Goal: Answer question/provide support: Share knowledge or assist other users

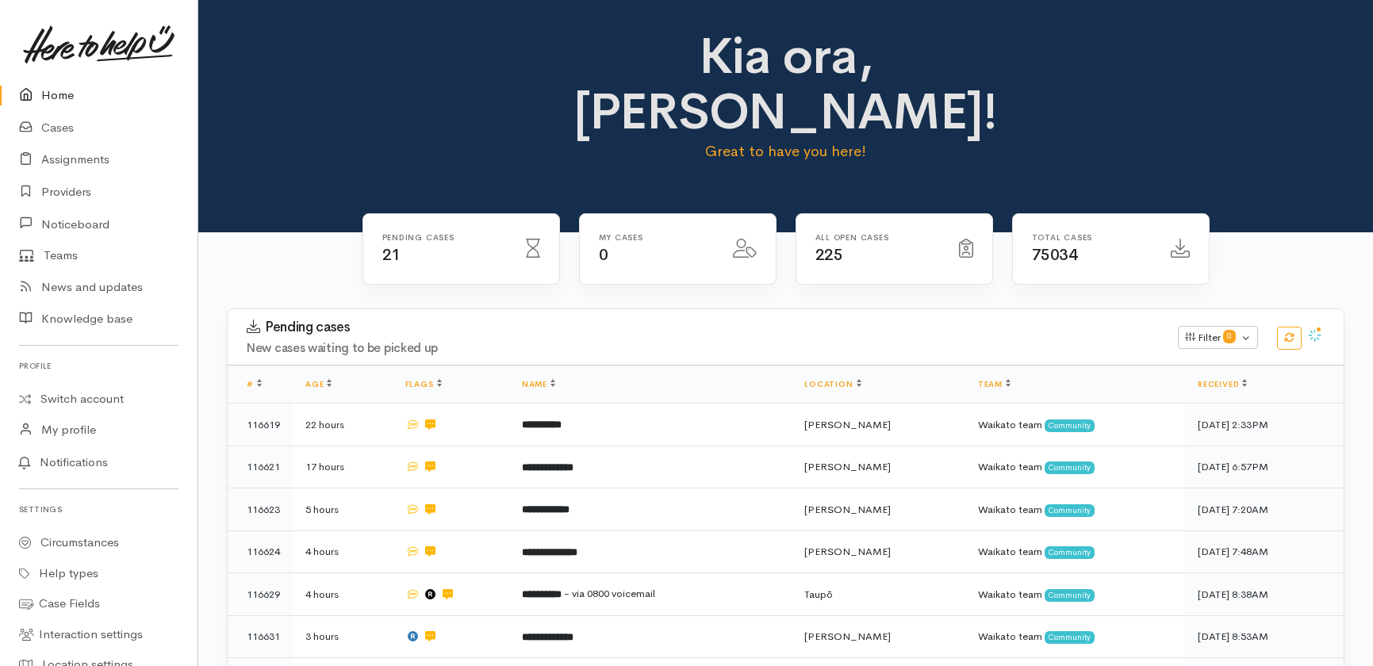
scroll to position [505, 0]
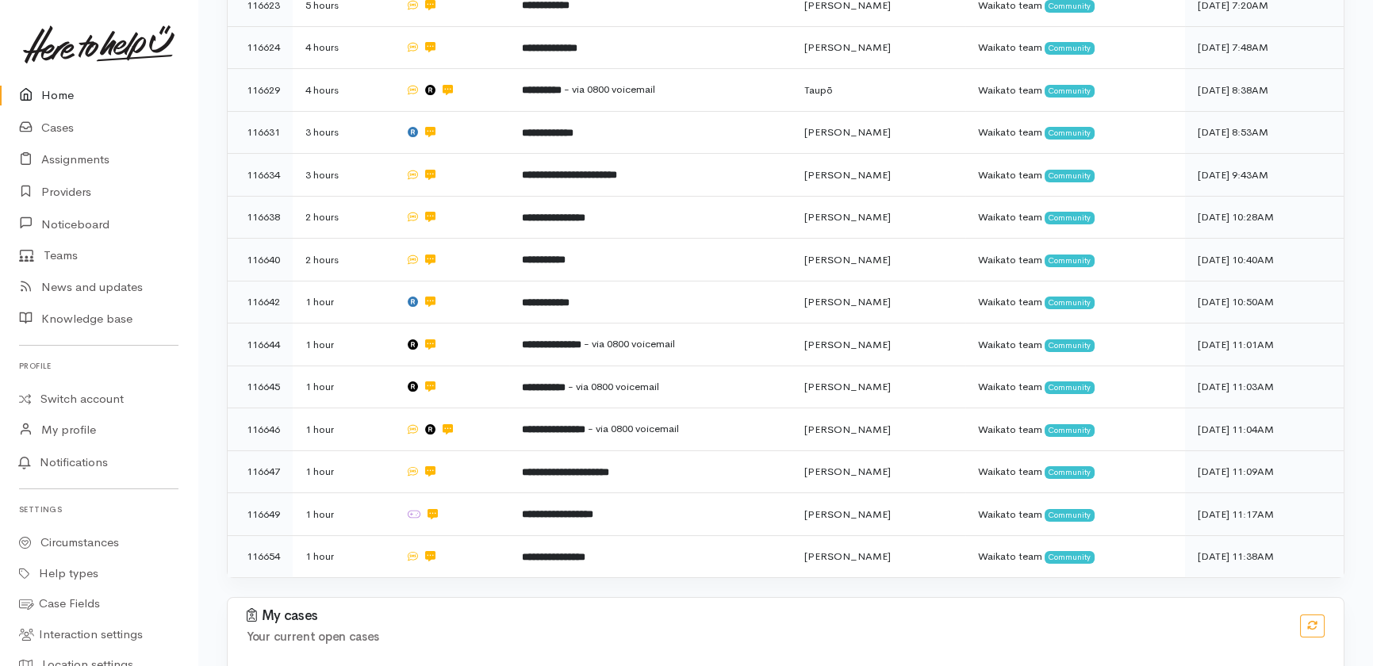
click at [55, 98] on link "Home" at bounding box center [99, 95] width 198 height 33
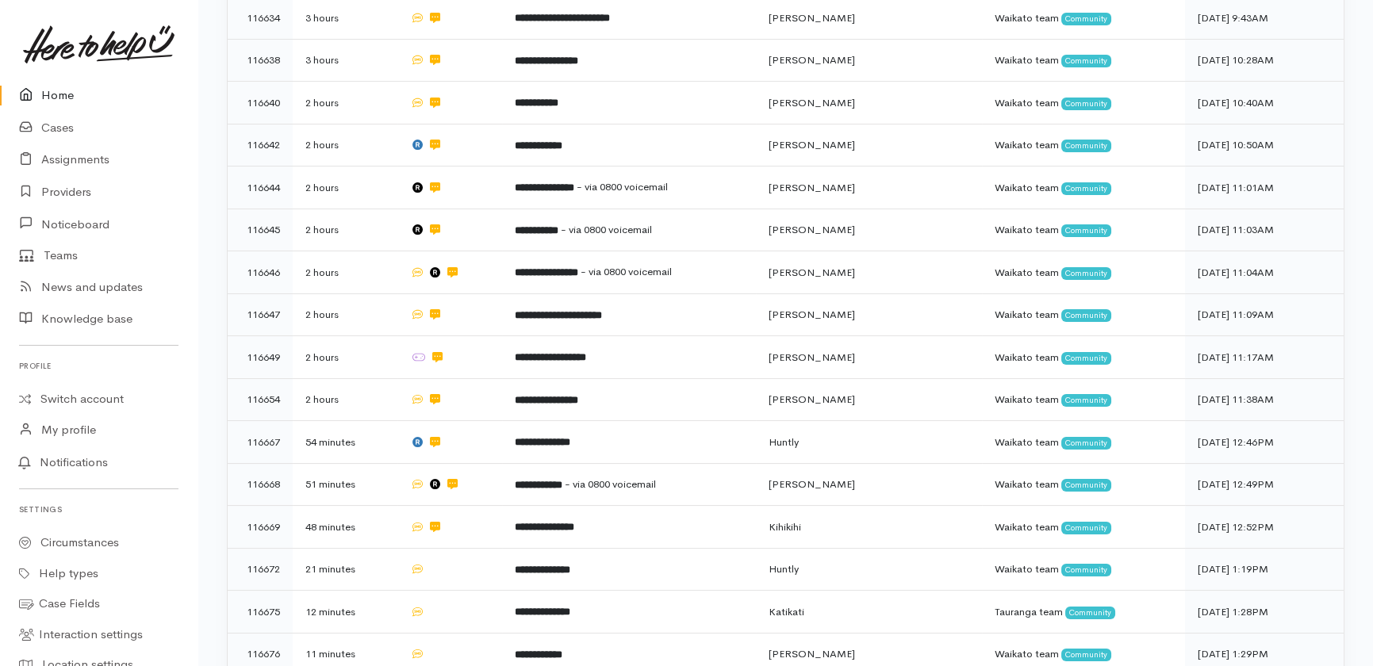
scroll to position [745, 0]
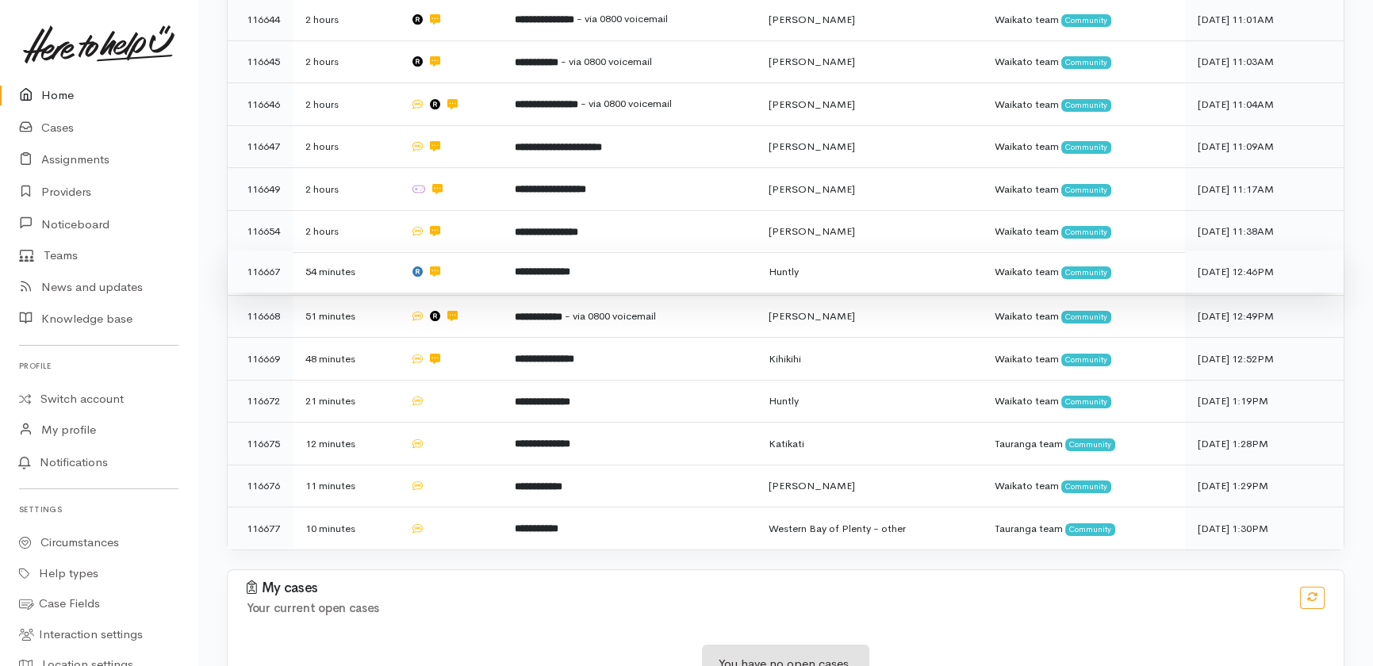
click at [674, 251] on td "**********" at bounding box center [629, 272] width 254 height 43
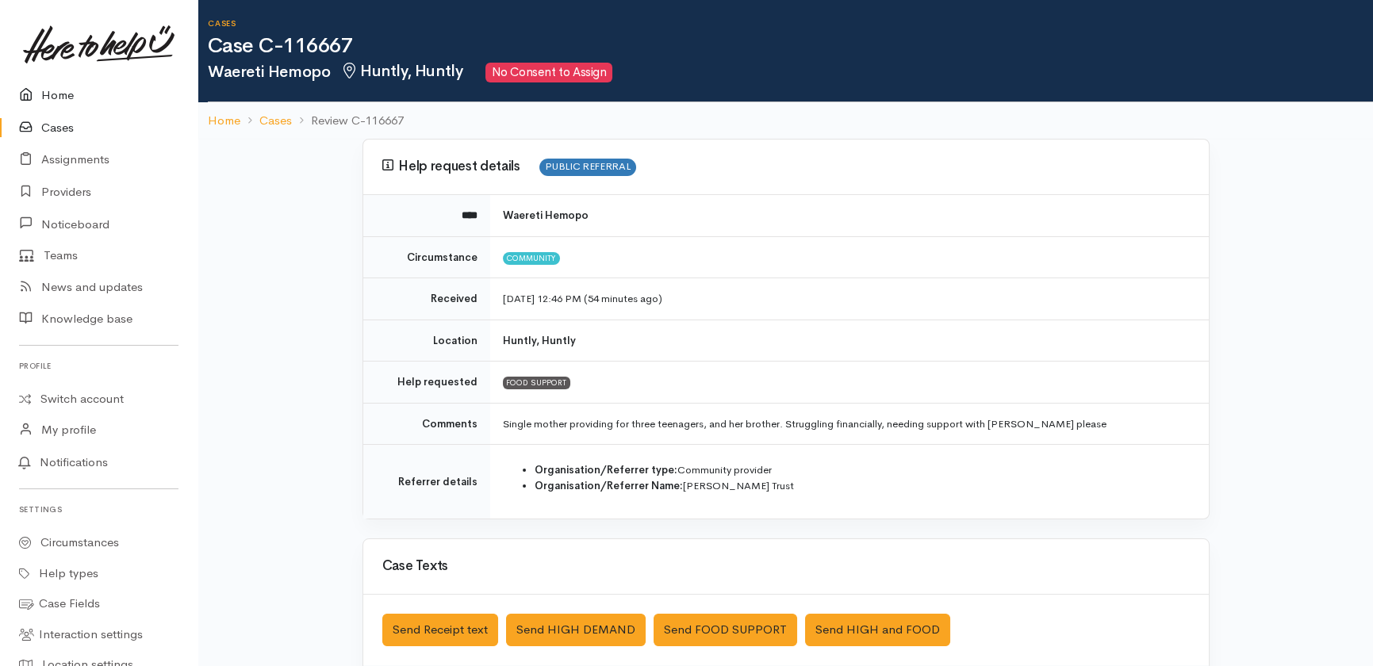
click at [52, 99] on link "Home" at bounding box center [99, 95] width 198 height 33
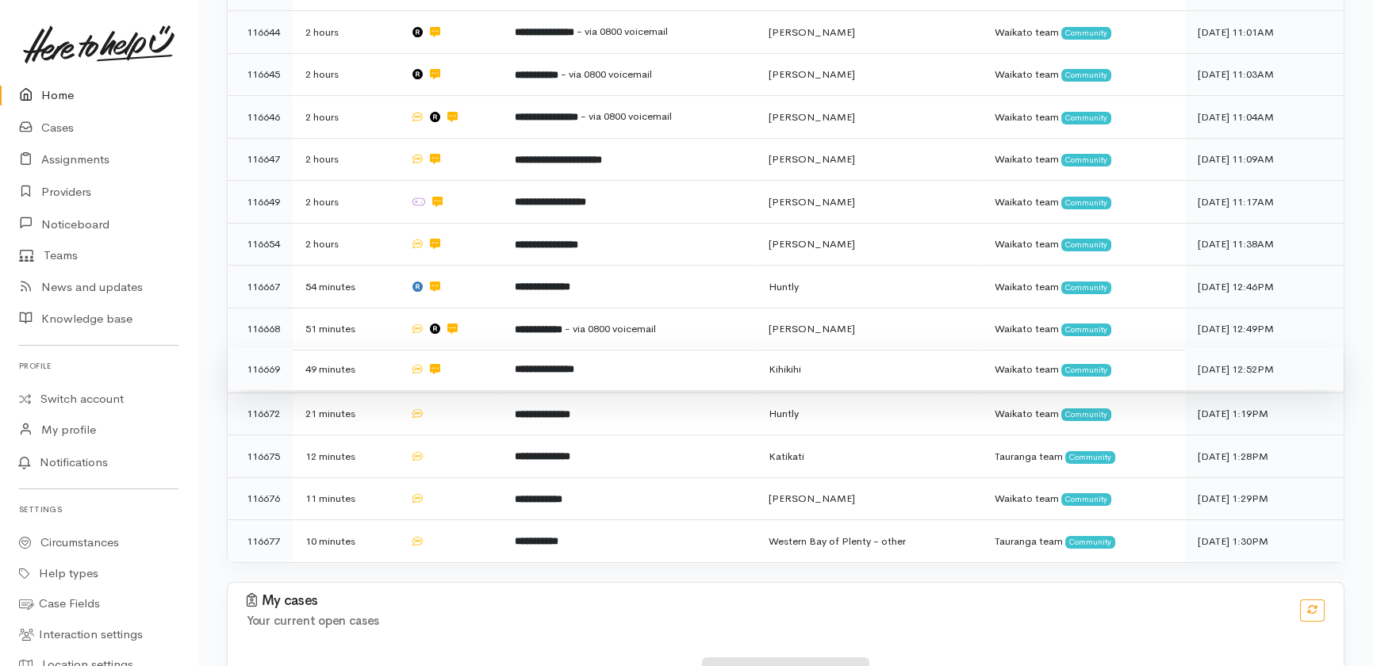
scroll to position [745, 0]
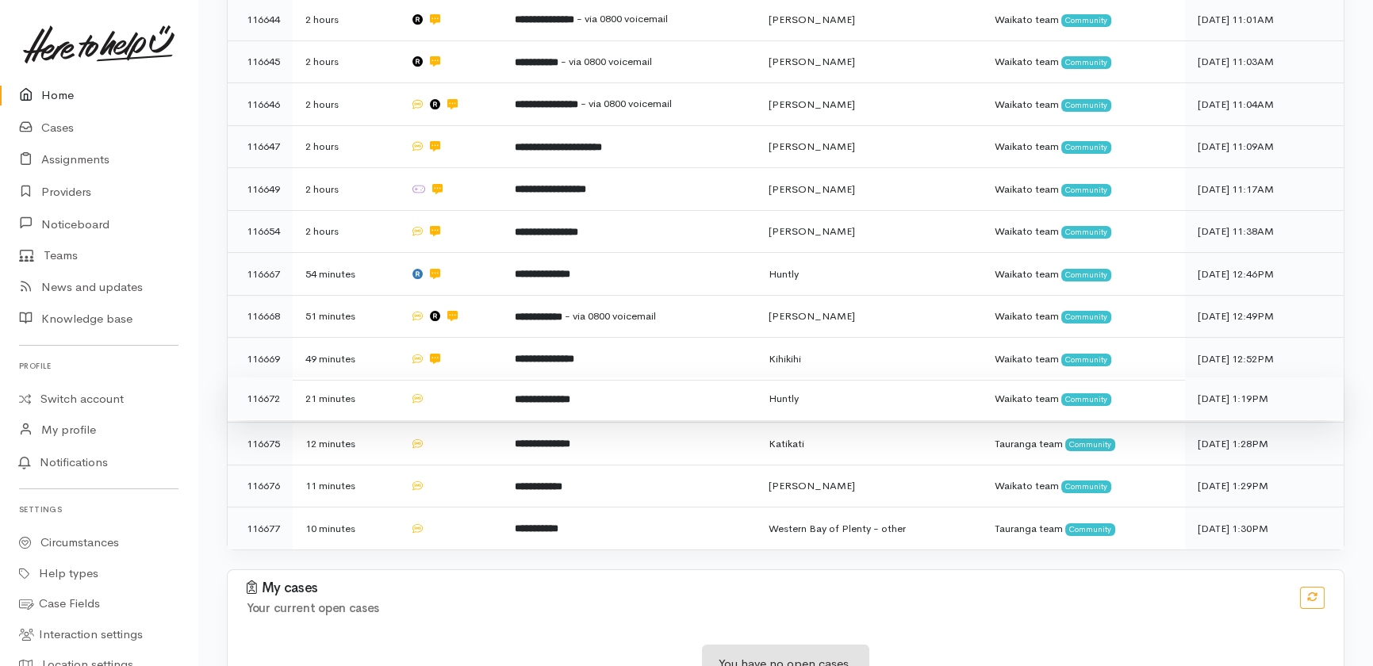
click at [444, 378] on td at bounding box center [449, 399] width 105 height 43
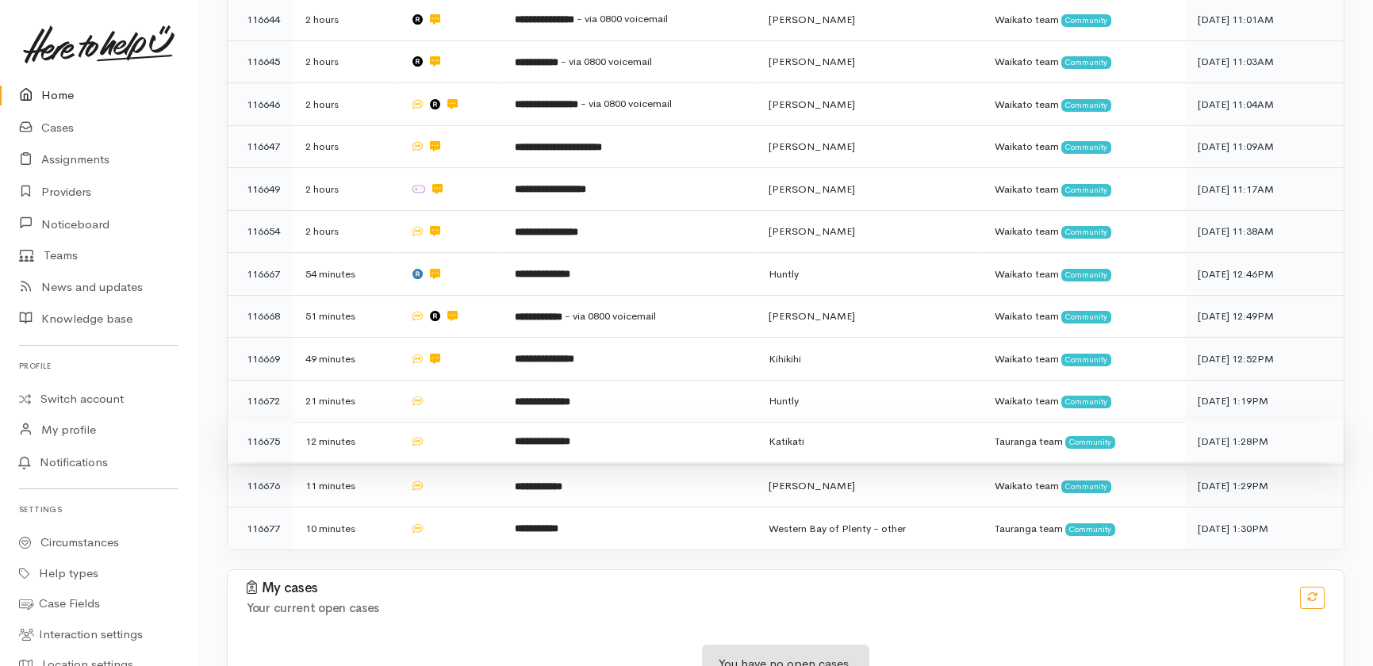
click at [462, 420] on td at bounding box center [449, 441] width 105 height 43
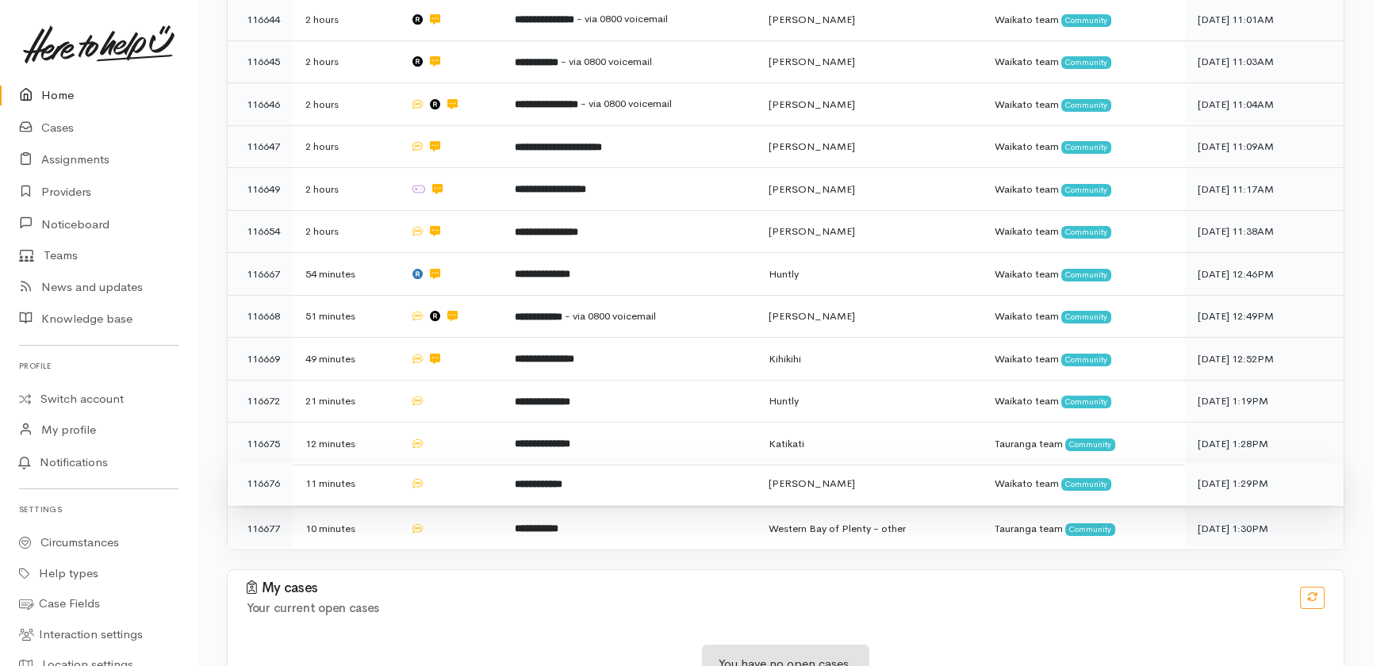
click at [446, 463] on td at bounding box center [449, 484] width 105 height 43
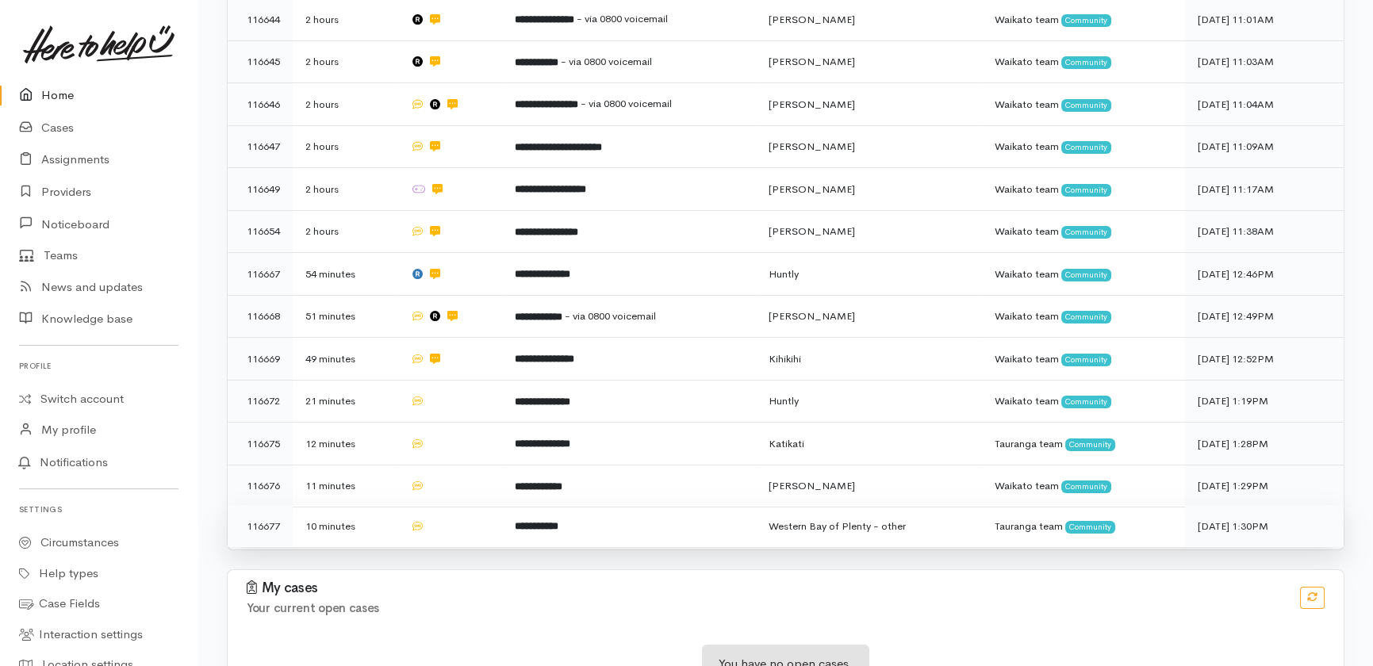
drag, startPoint x: 455, startPoint y: 455, endPoint x: 448, endPoint y: 451, distance: 8.2
click at [457, 505] on td at bounding box center [449, 526] width 105 height 42
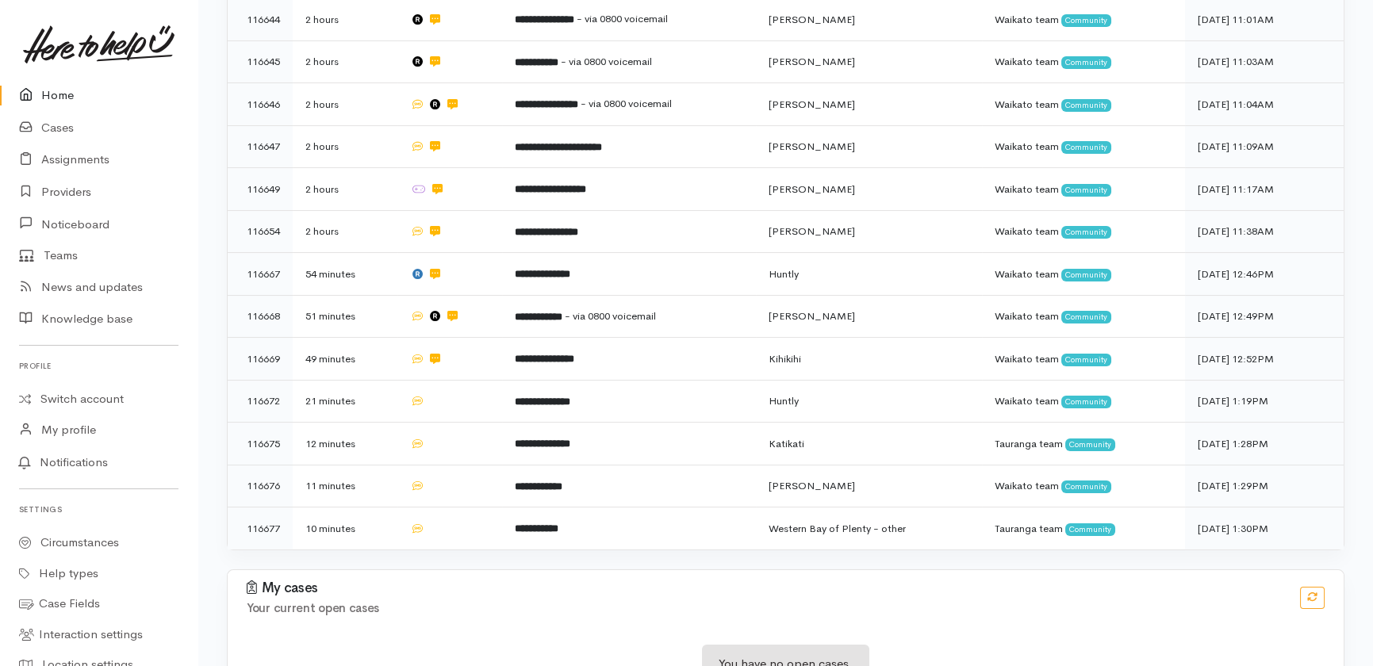
click at [48, 90] on link "Home" at bounding box center [99, 95] width 198 height 33
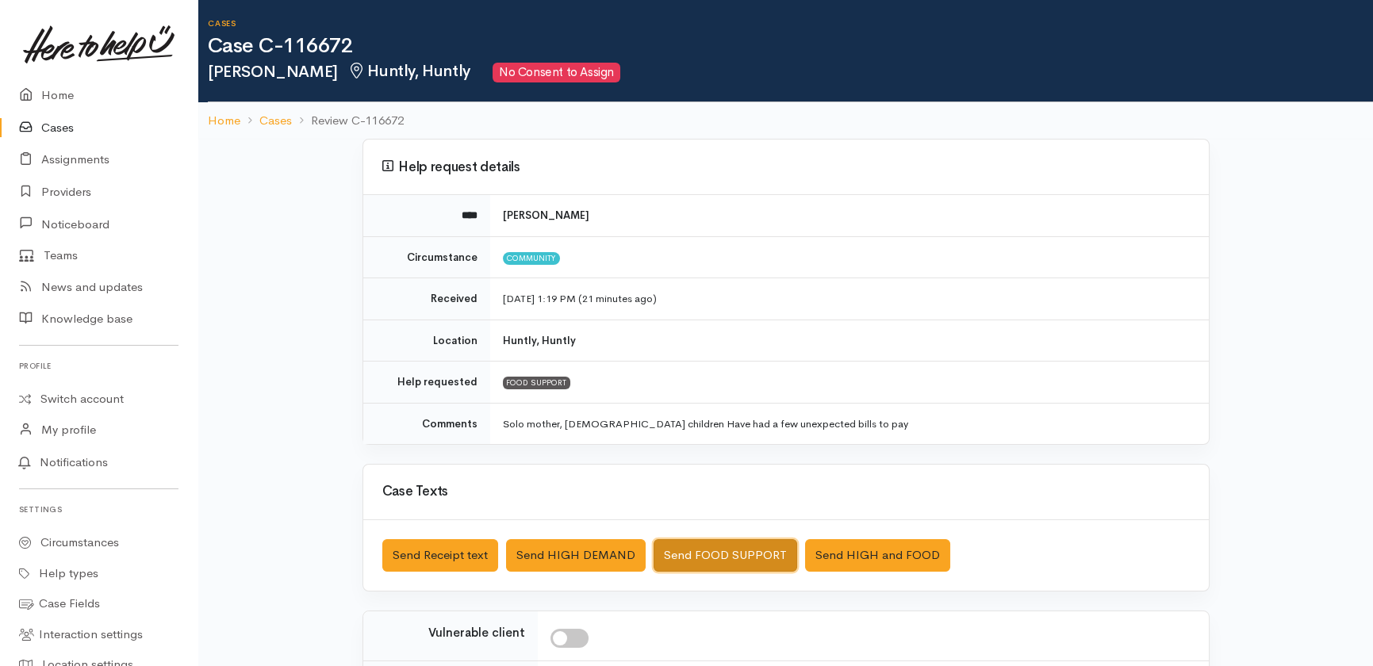
click at [702, 551] on button "Send FOOD SUPPORT" at bounding box center [726, 555] width 144 height 33
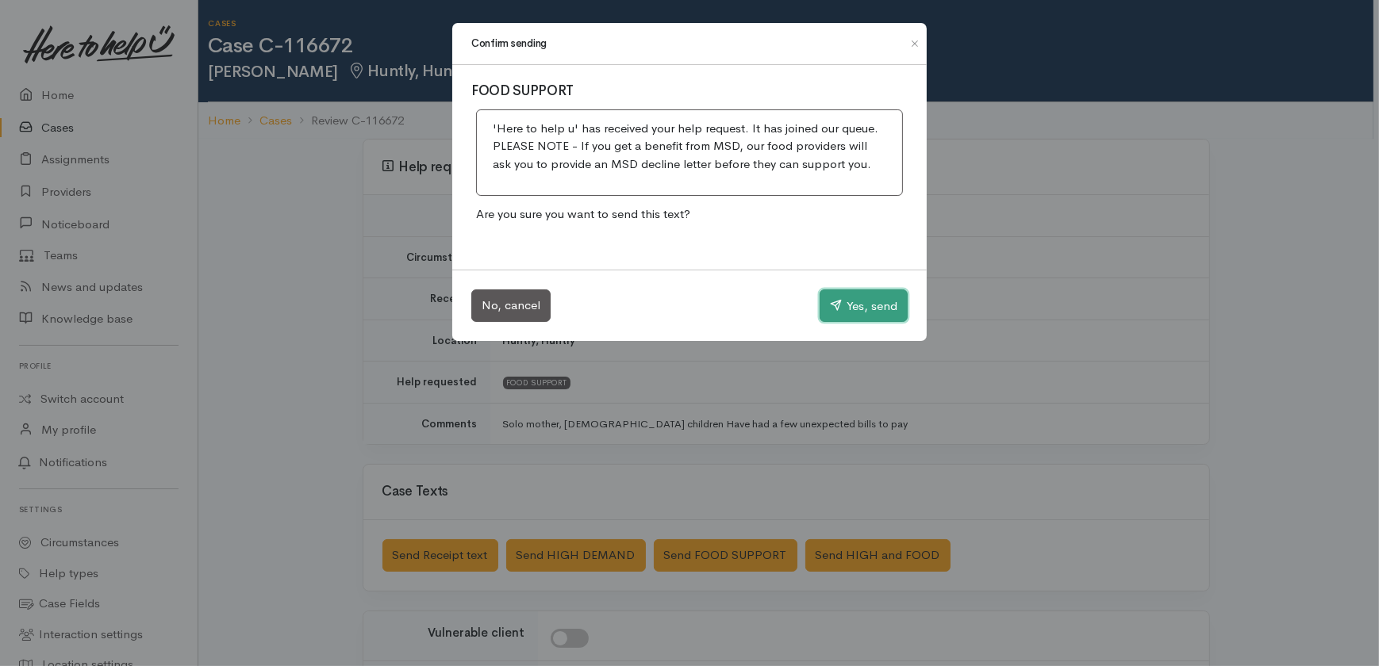
drag, startPoint x: 849, startPoint y: 311, endPoint x: 817, endPoint y: 305, distance: 32.2
click at [849, 312] on button "Yes, send" at bounding box center [864, 306] width 88 height 33
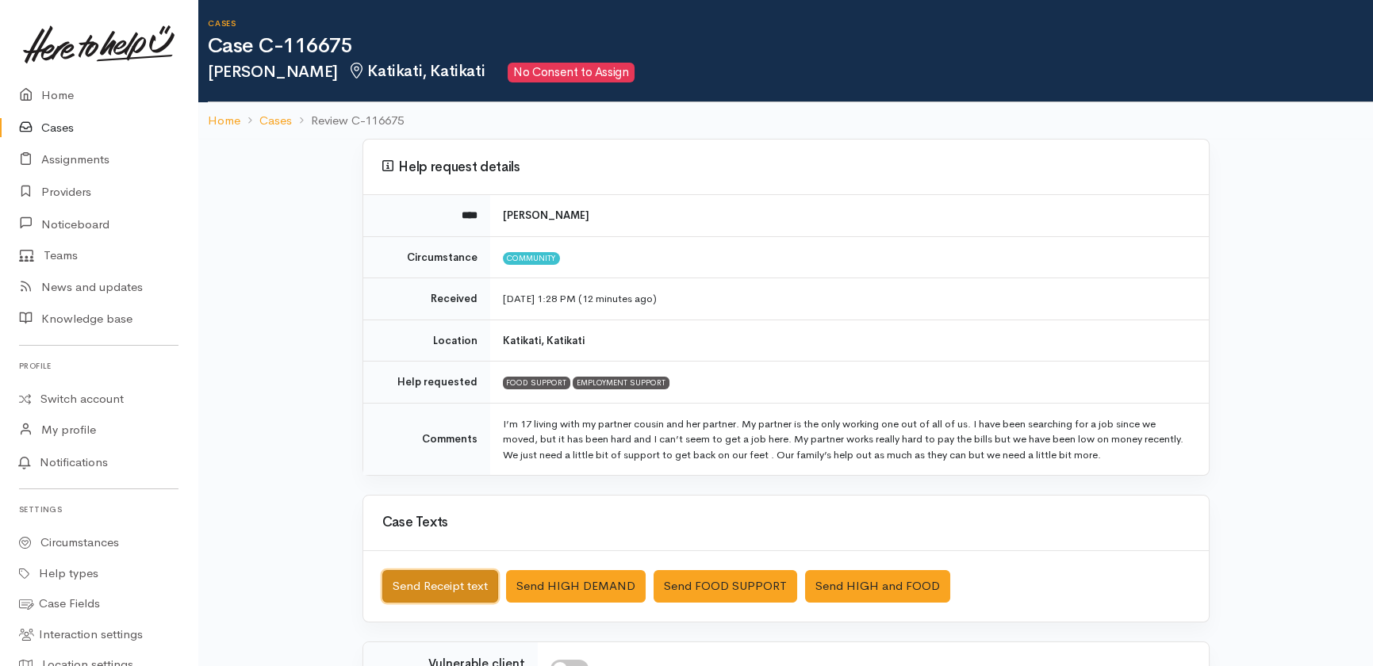
click at [427, 571] on button "Send Receipt text" at bounding box center [440, 586] width 116 height 33
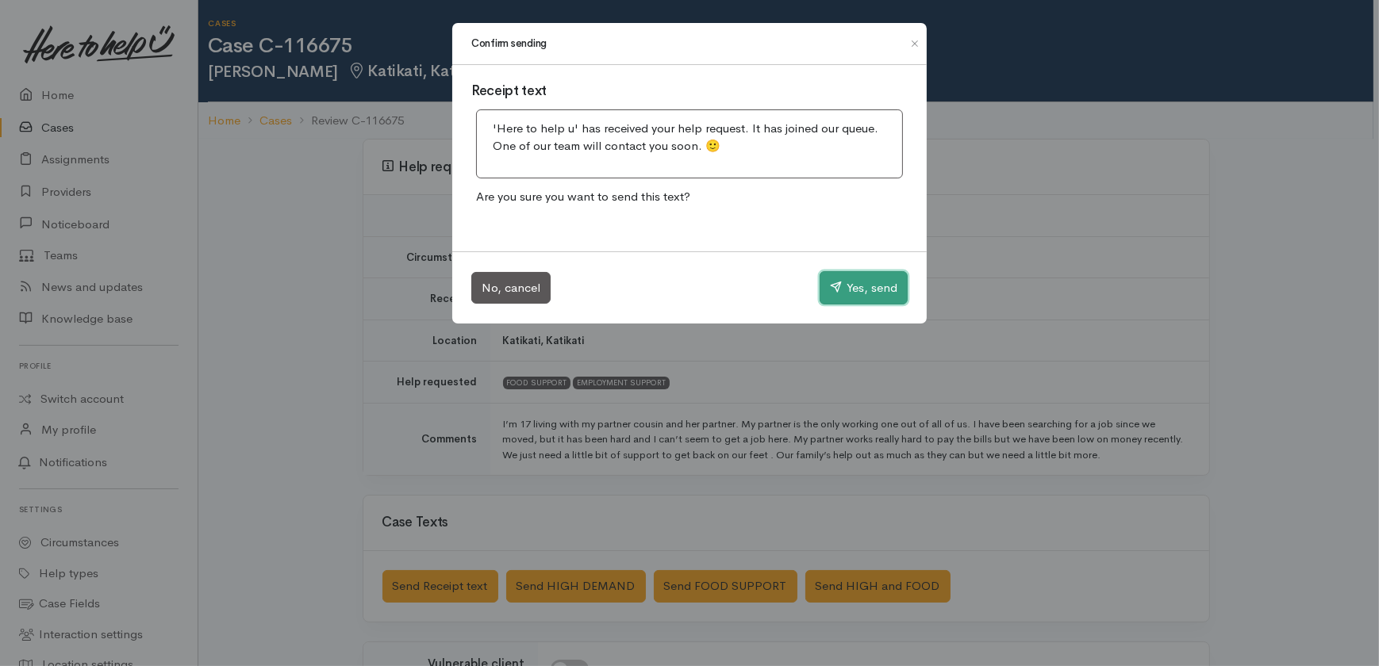
click at [843, 283] on button "Yes, send" at bounding box center [864, 287] width 88 height 33
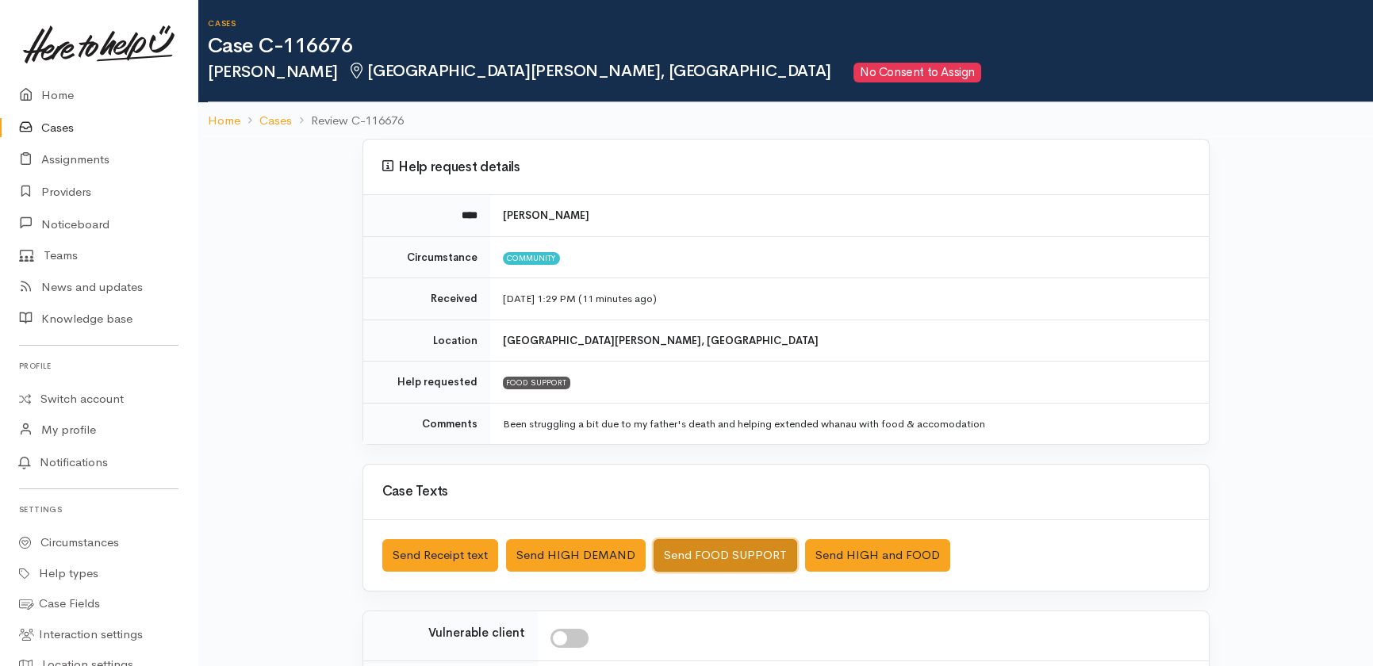
click at [689, 551] on button "Send FOOD SUPPORT" at bounding box center [726, 555] width 144 height 33
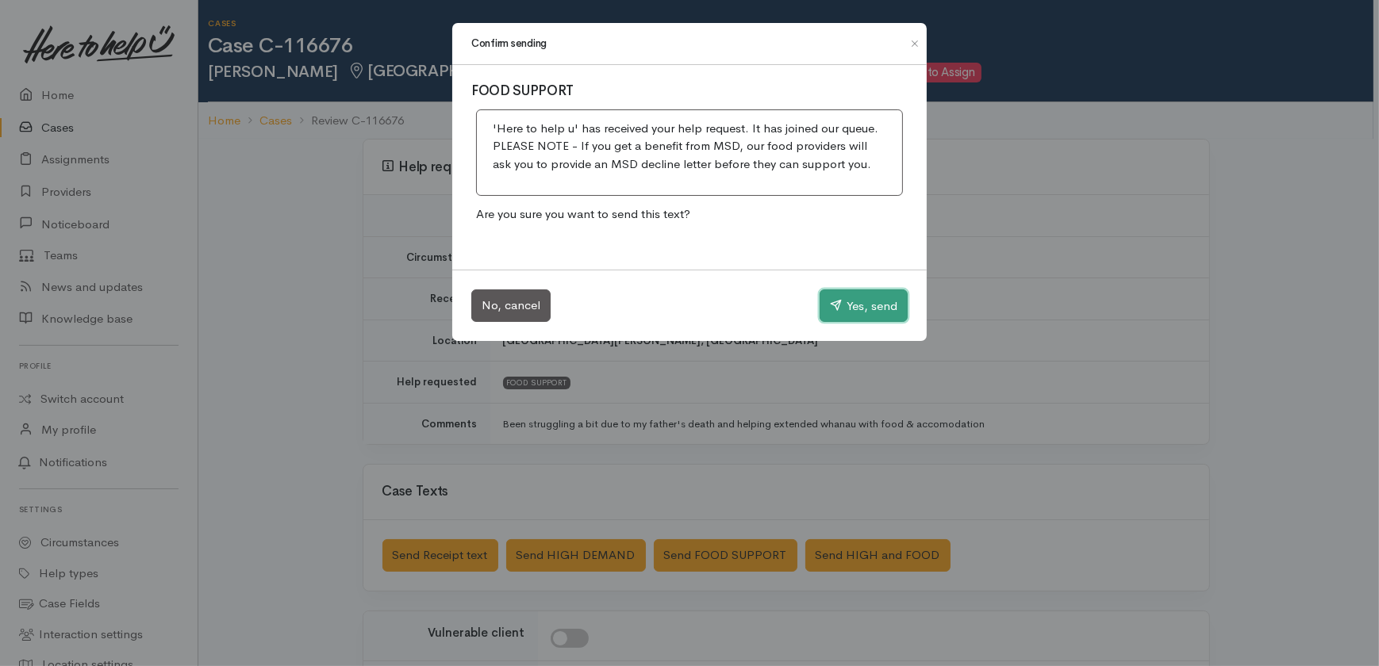
drag, startPoint x: 846, startPoint y: 301, endPoint x: 851, endPoint y: 170, distance: 131.8
click at [847, 301] on button "Yes, send" at bounding box center [864, 306] width 88 height 33
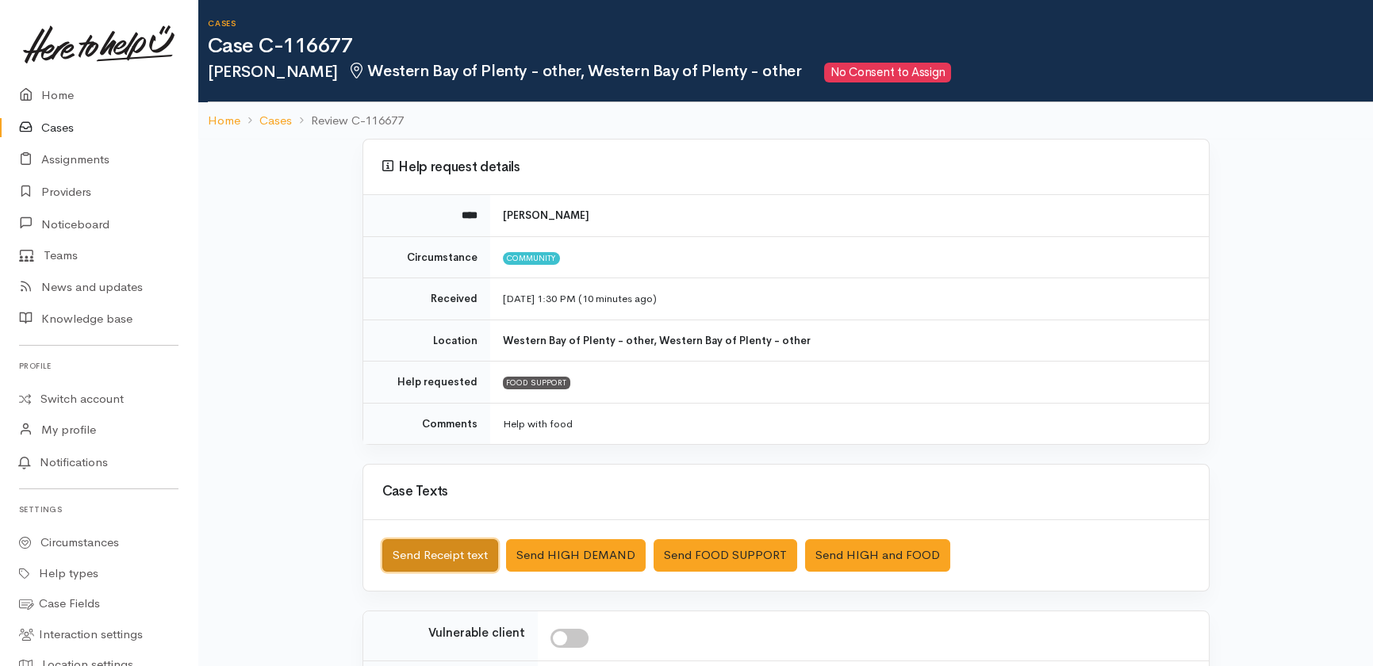
click at [394, 559] on button "Send Receipt text" at bounding box center [440, 555] width 116 height 33
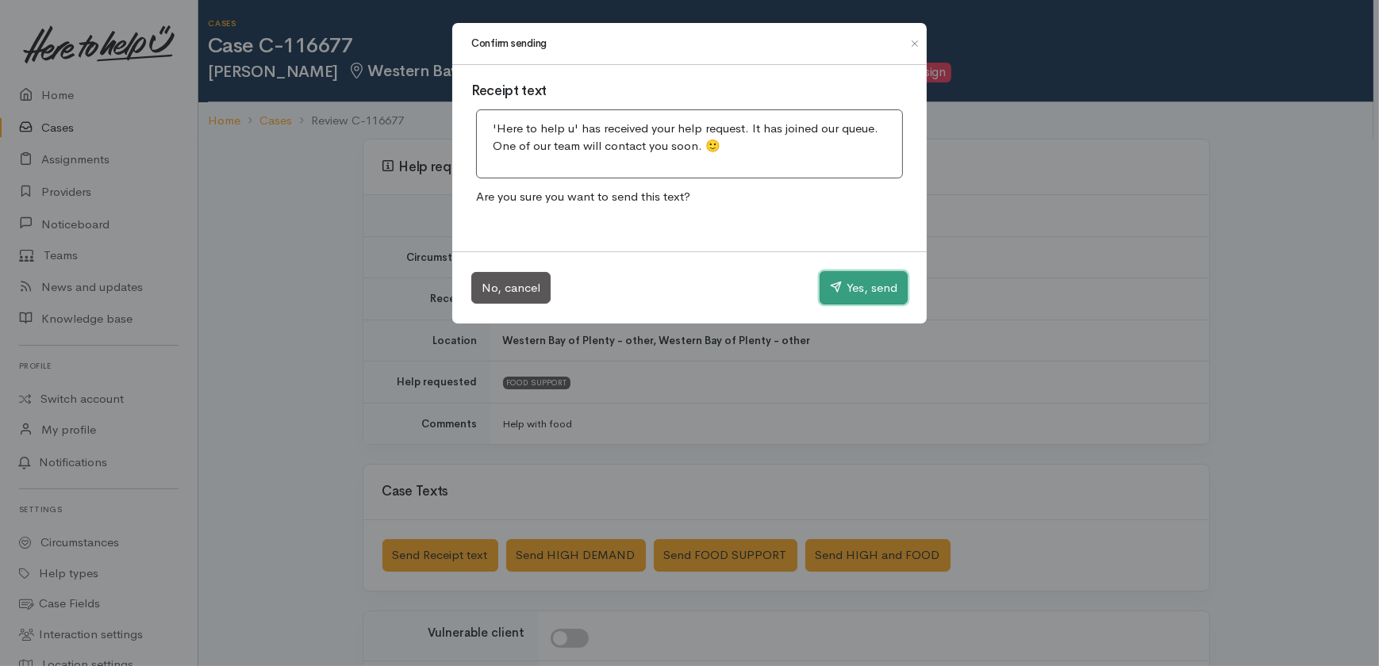
click at [867, 287] on button "Yes, send" at bounding box center [864, 287] width 88 height 33
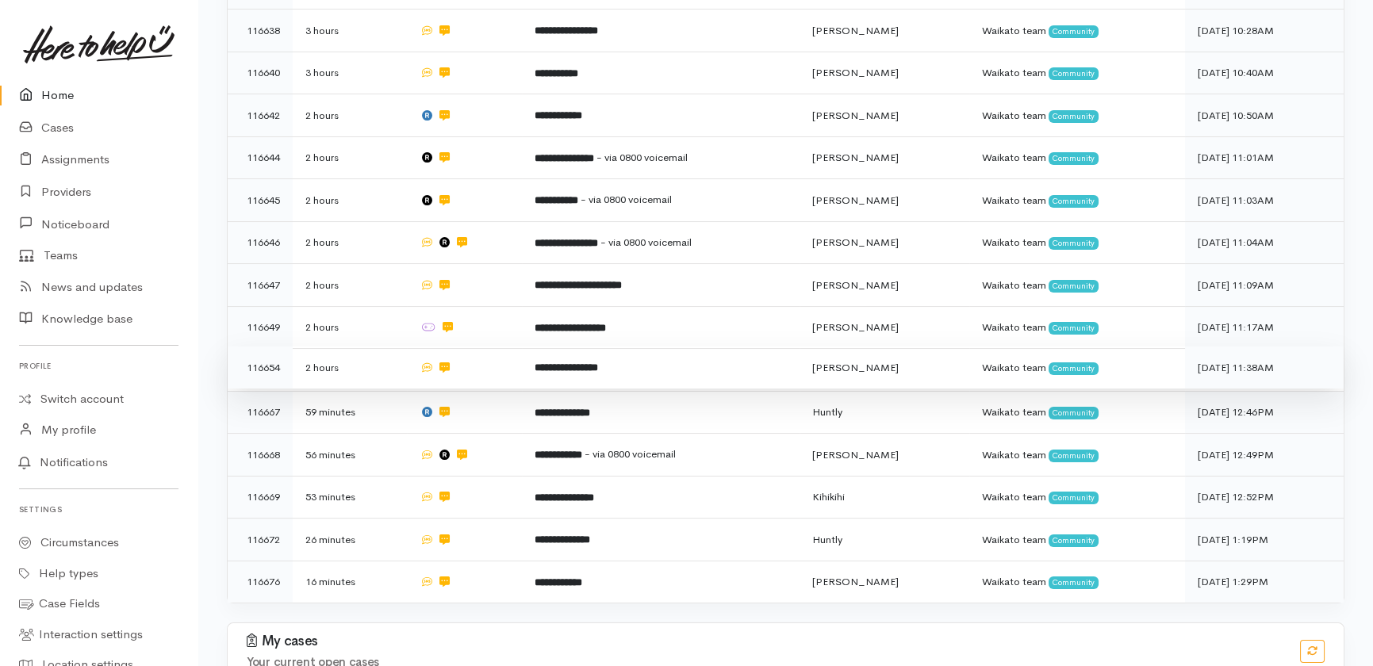
scroll to position [620, 0]
